Goal: Check status: Check status

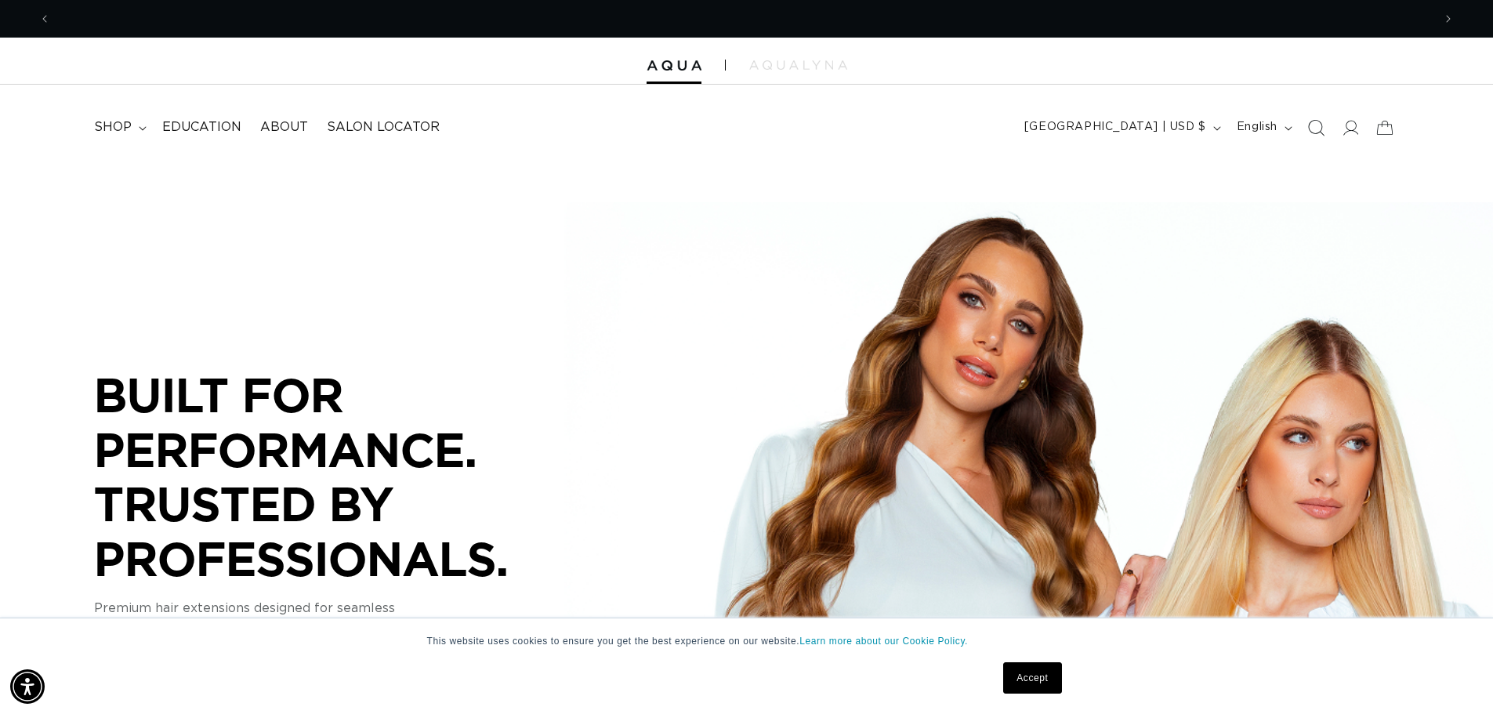
scroll to position [0, 1381]
click at [1348, 127] on icon at bounding box center [1349, 127] width 16 height 16
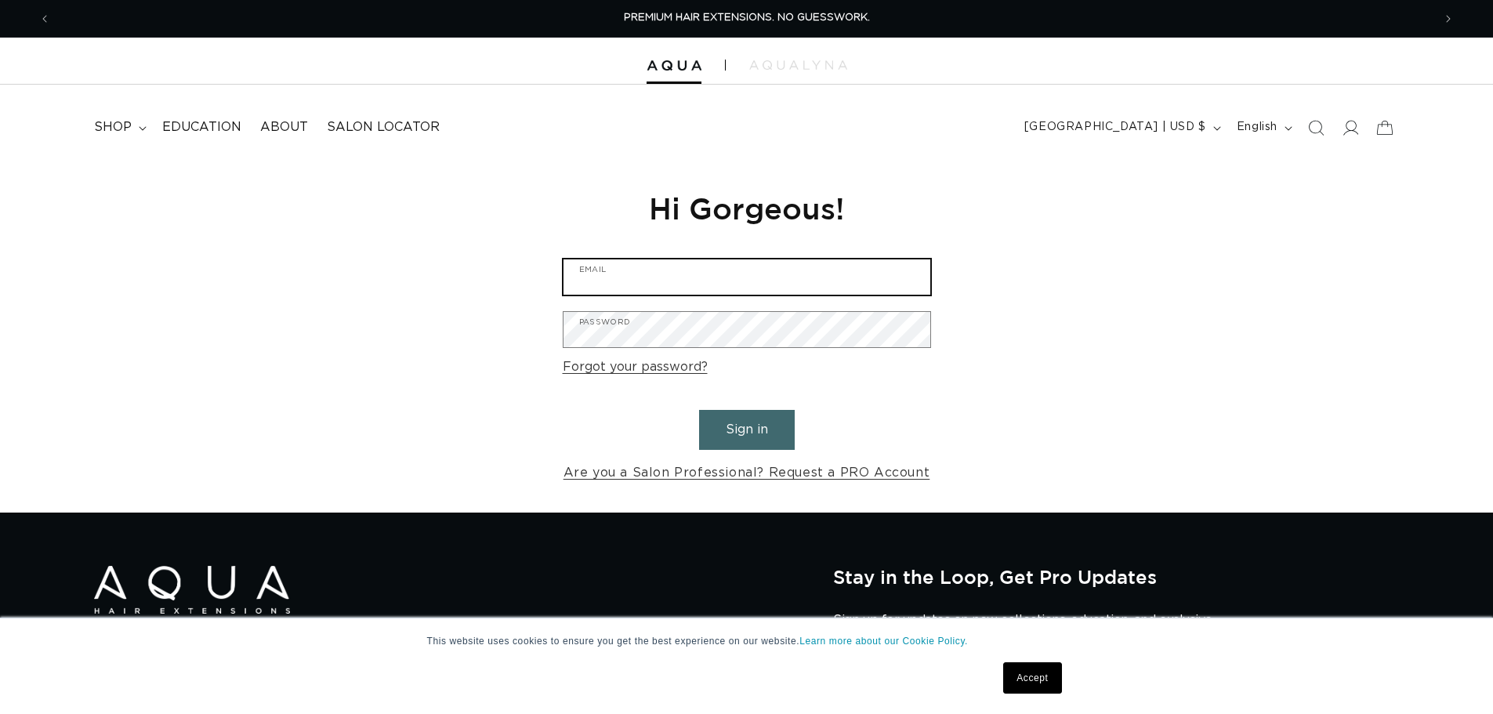
type input "topknoxbeautybar@gmail.com"
click at [759, 431] on button "Sign in" at bounding box center [747, 430] width 96 height 40
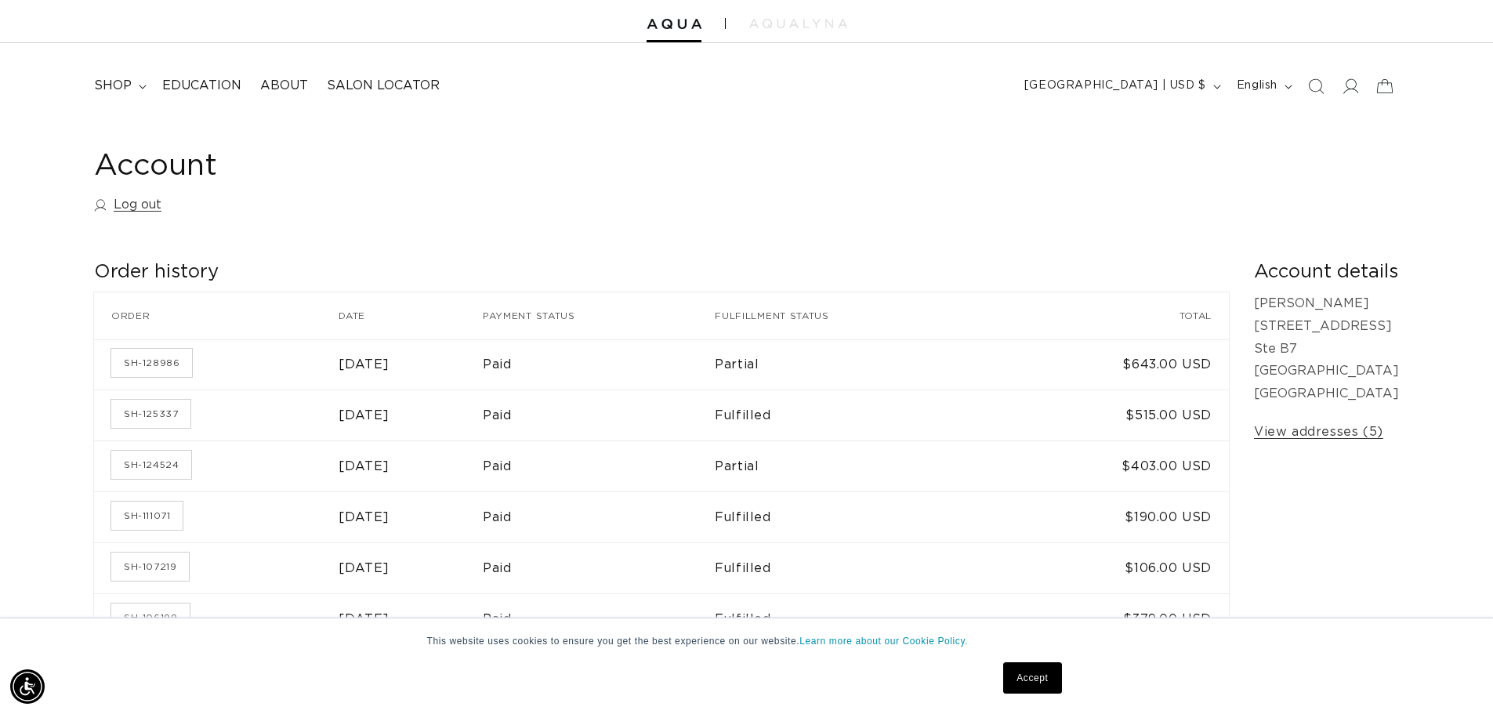
scroll to position [78, 0]
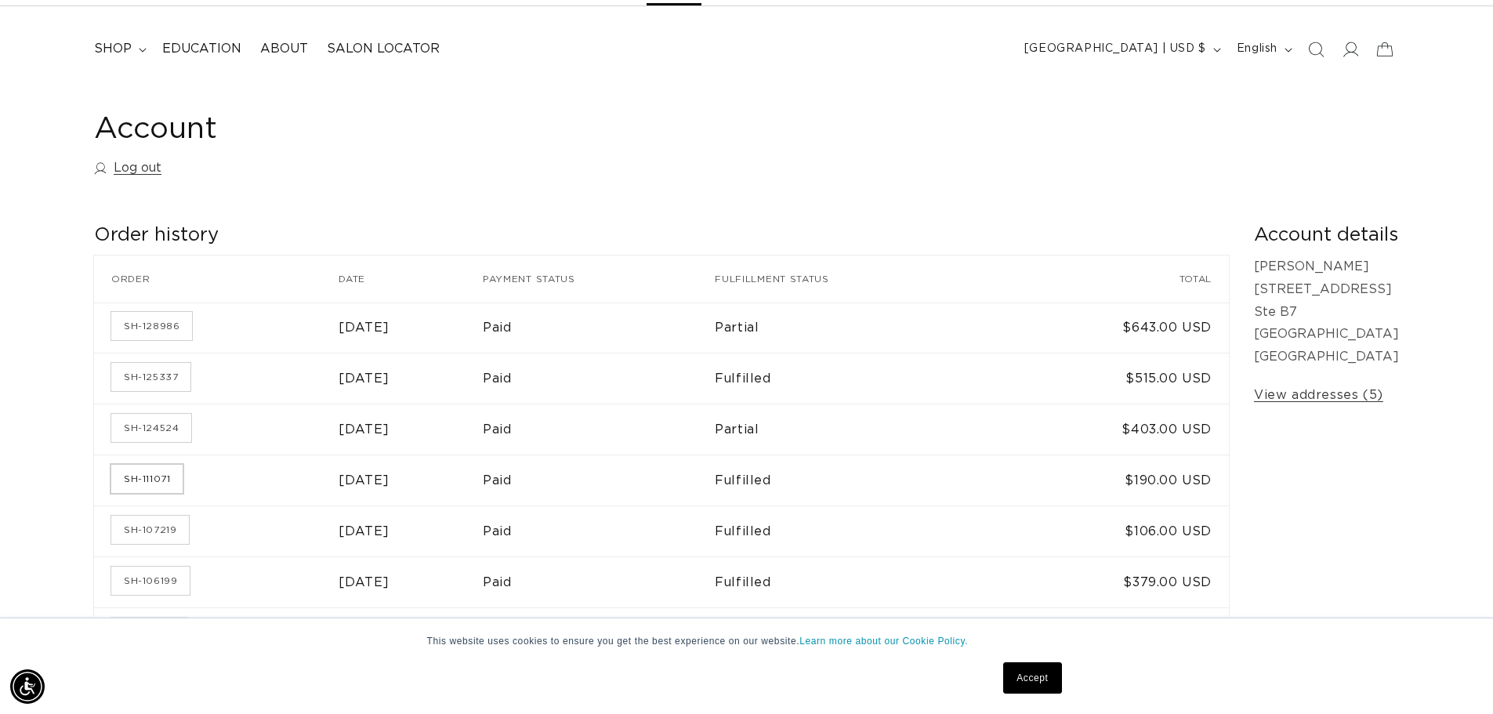
click at [148, 473] on link "SH-111071" at bounding box center [146, 479] width 71 height 28
